Goal: Task Accomplishment & Management: Use online tool/utility

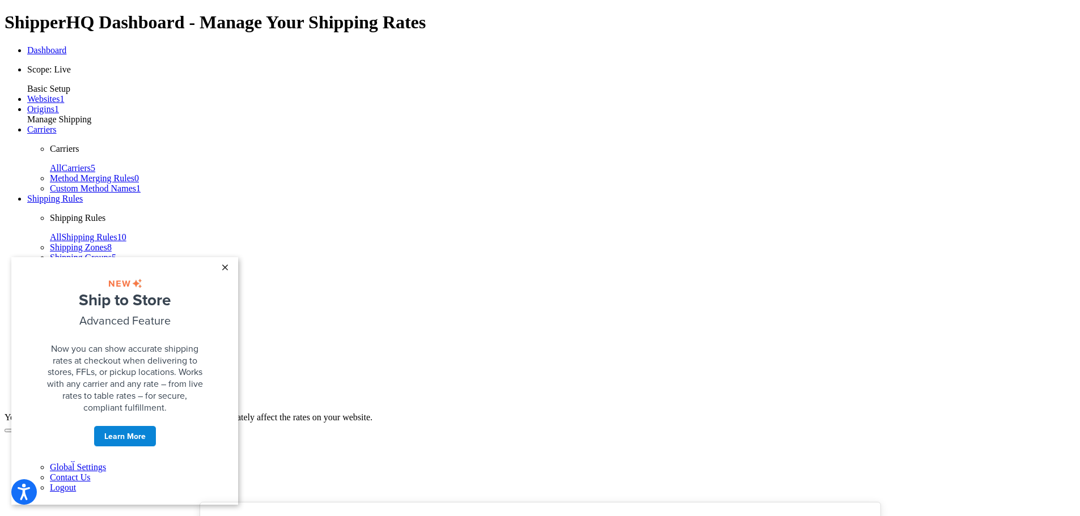
click at [224, 268] on link "×" at bounding box center [225, 267] width 20 height 20
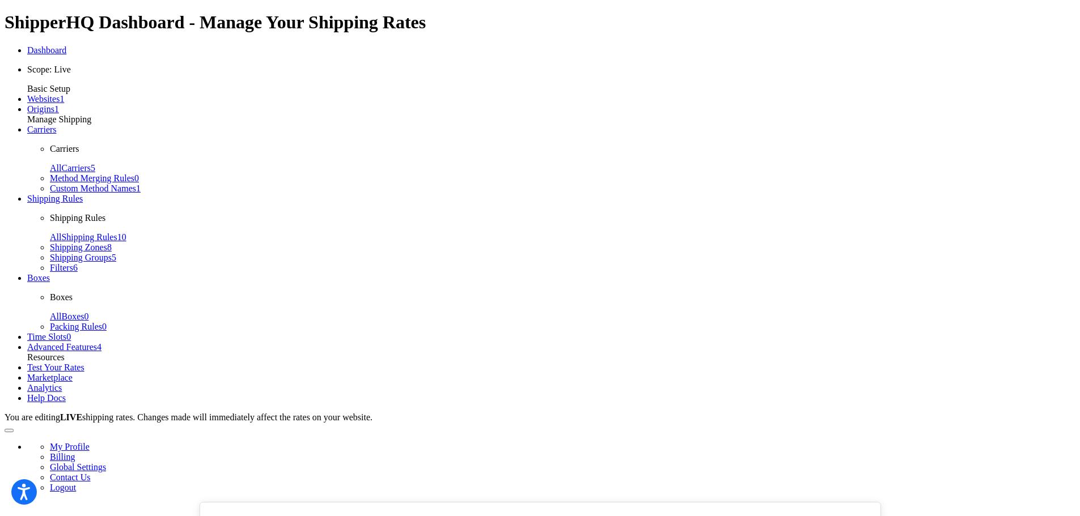
click at [71, 363] on span "Test Your Rates" at bounding box center [55, 368] width 57 height 10
select select "IN"
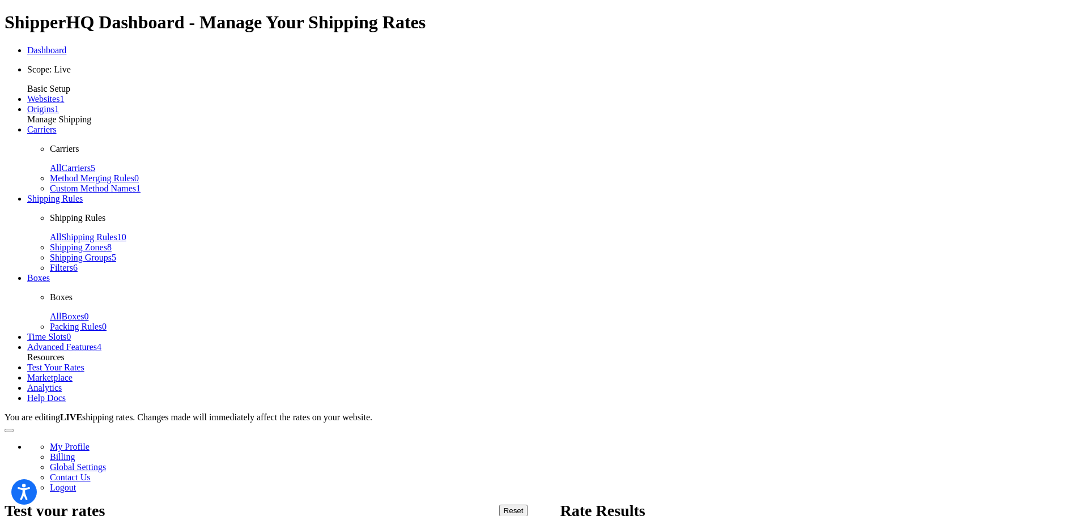
type input "46503"
type input "12"
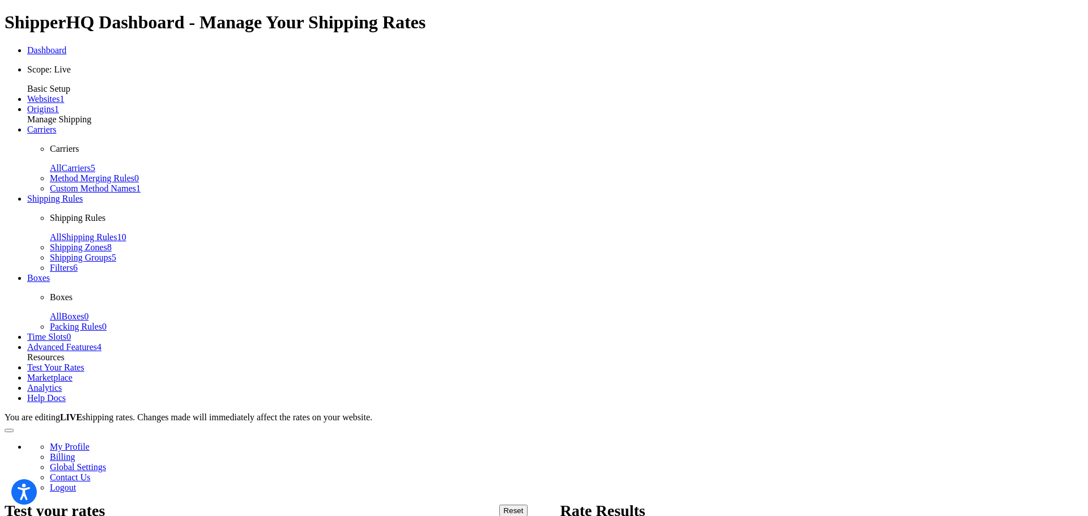
type input "12"
drag, startPoint x: 214, startPoint y: 387, endPoint x: 257, endPoint y: 374, distance: 44.5
type input "12"
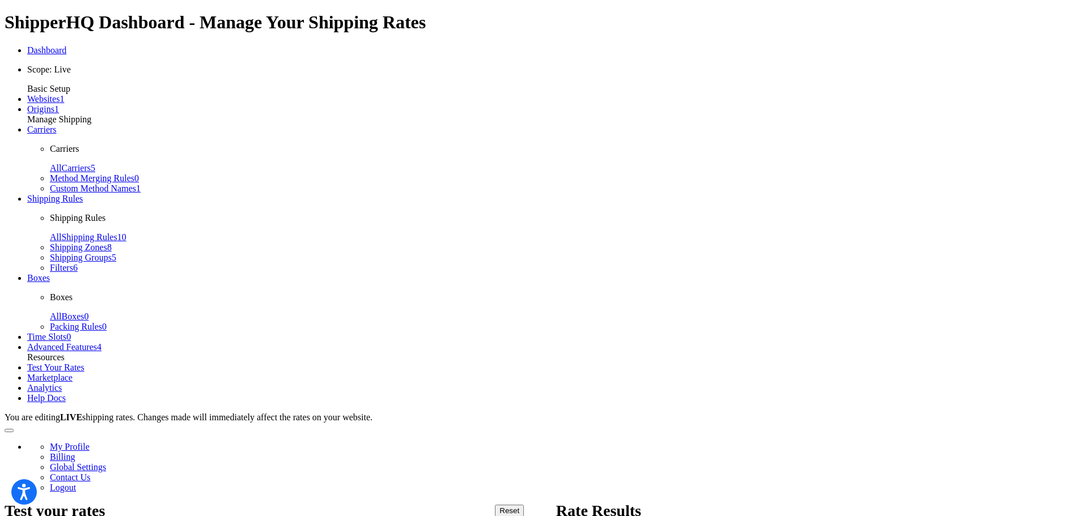
type input "16"
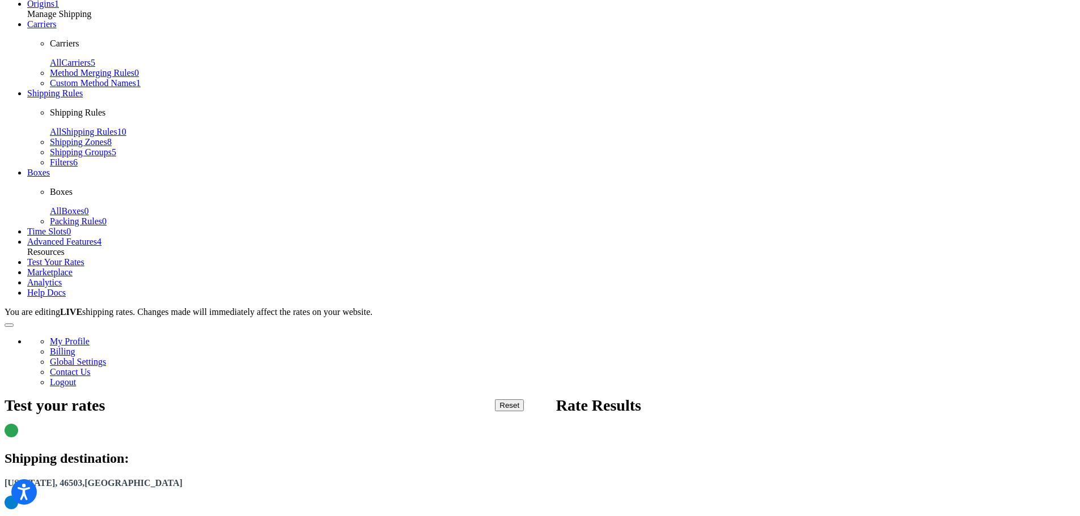
scroll to position [113, 0]
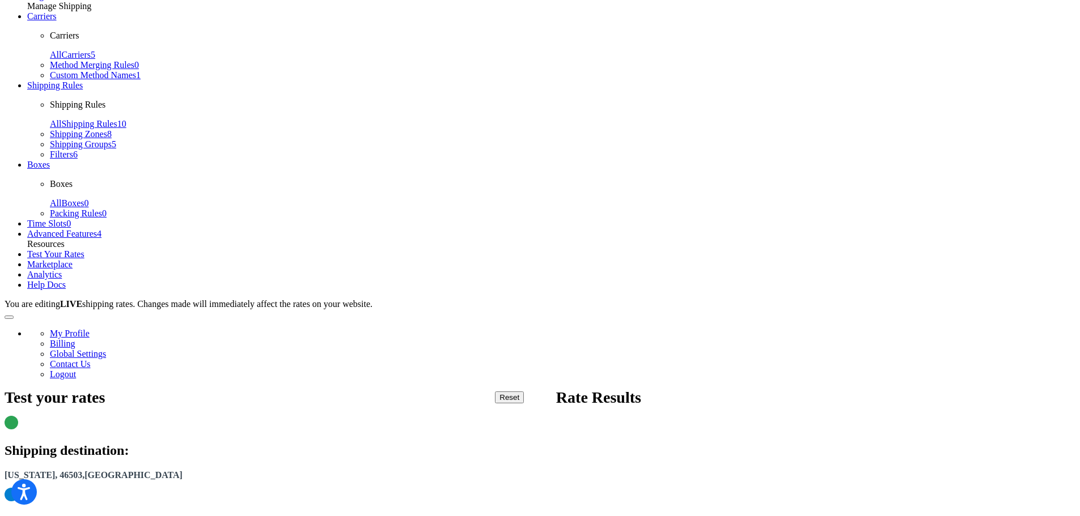
type input "12"
type input "22"
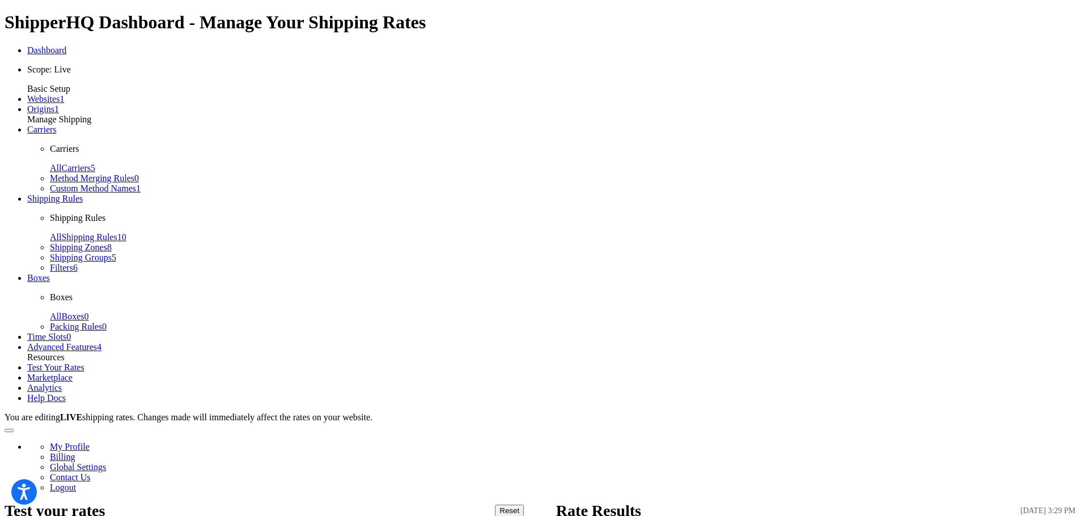
select select "IN"
checkbox input "true"
drag, startPoint x: 417, startPoint y: 329, endPoint x: 389, endPoint y: 328, distance: 27.3
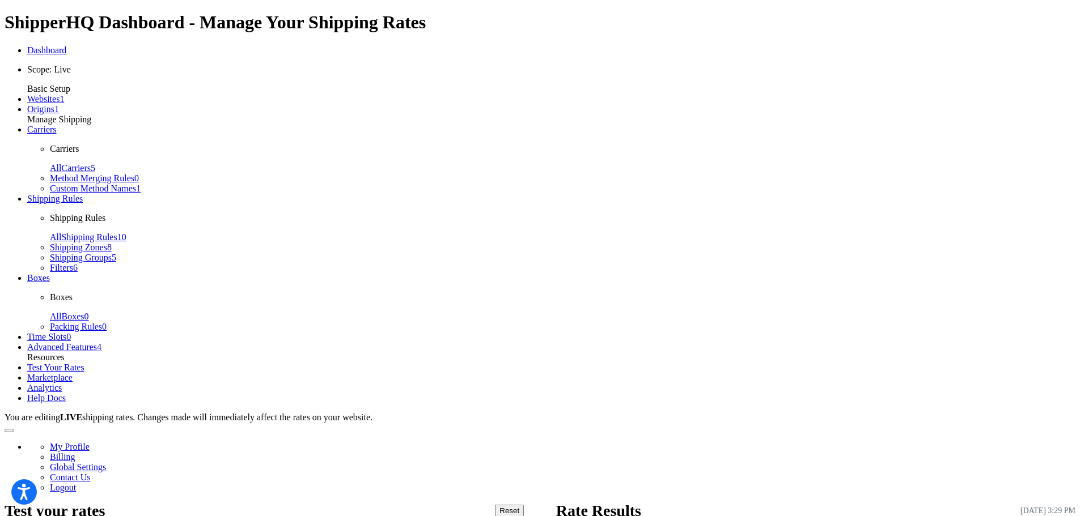
type input "46514"
type input "elkhart"
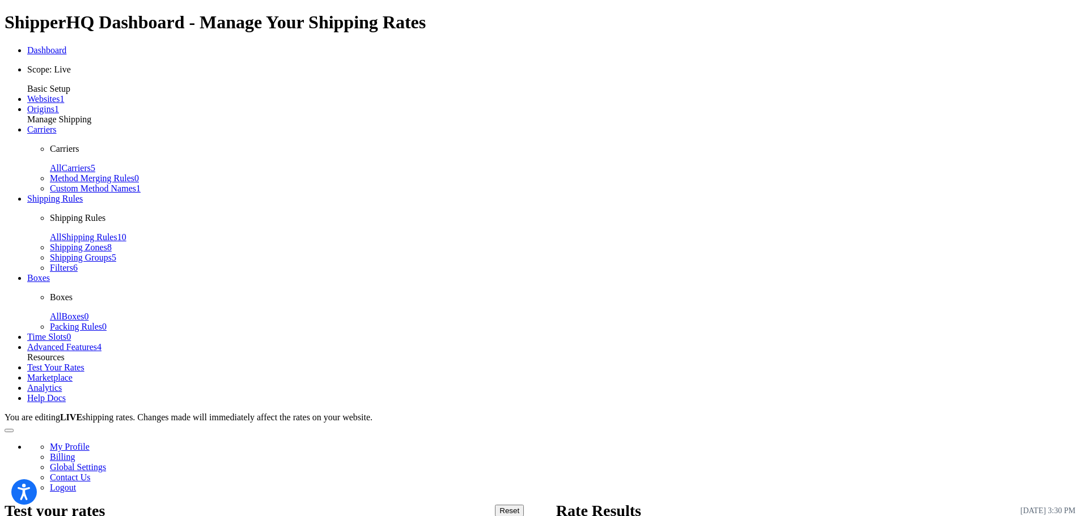
type input "22"
drag, startPoint x: 224, startPoint y: 265, endPoint x: 164, endPoint y: 269, distance: 60.2
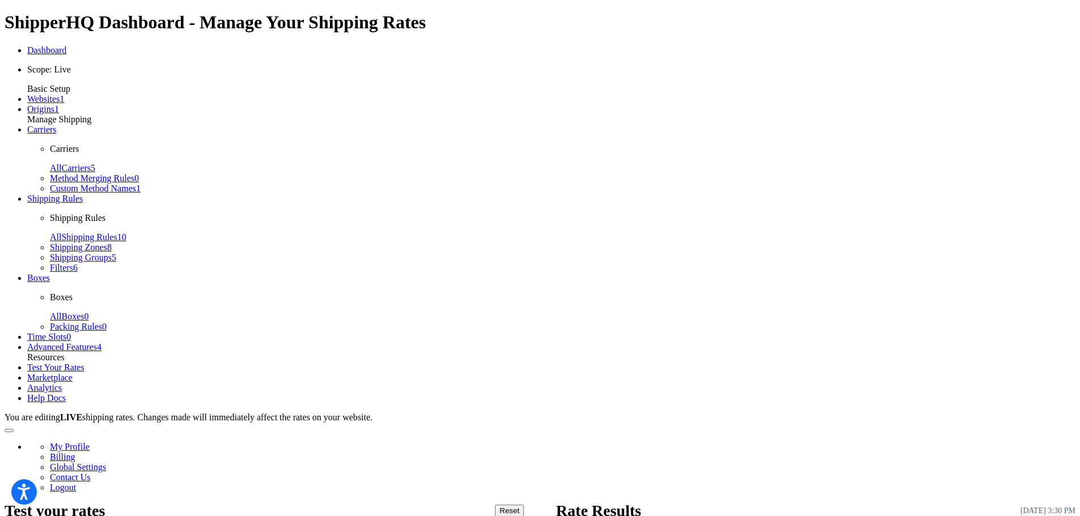
type input "1"
drag, startPoint x: 433, startPoint y: 266, endPoint x: 380, endPoint y: 268, distance: 52.7
type input "452"
